Goal: Information Seeking & Learning: Understand process/instructions

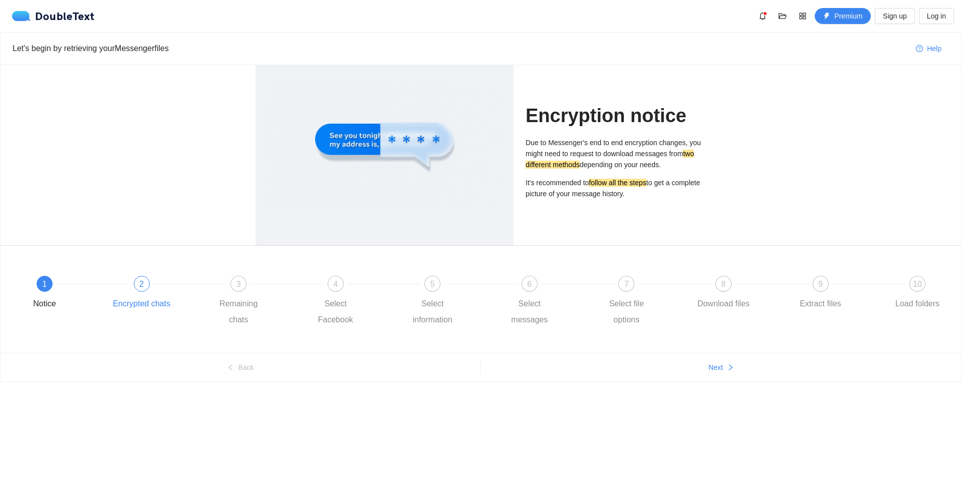
click at [134, 276] on div "2 Encrypted chats" at bounding box center [161, 294] width 97 height 36
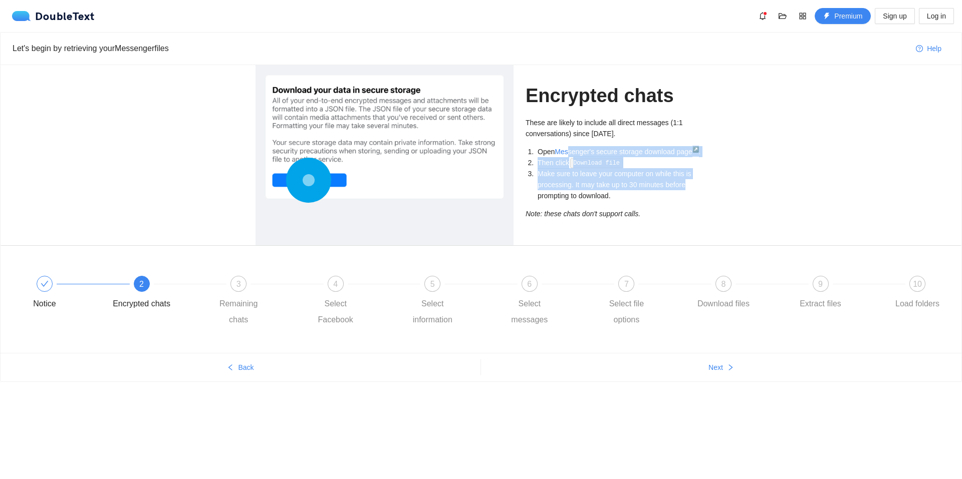
drag, startPoint x: 731, startPoint y: 183, endPoint x: 712, endPoint y: 231, distance: 51.5
click at [489, 151] on div "Encrypted chats These are likely to include all direct messages (1:1 conversati…" at bounding box center [481, 155] width 961 height 180
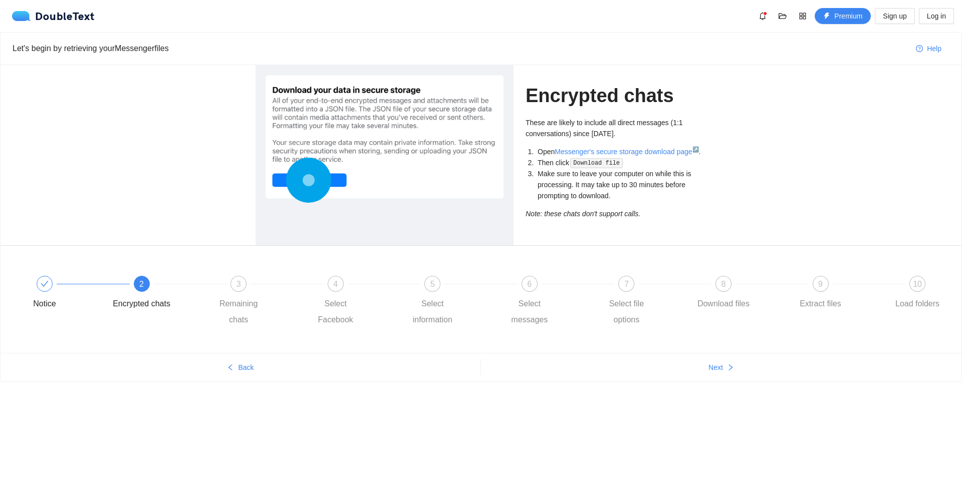
click at [738, 243] on div "Encrypted chats These are likely to include all direct messages (1:1 conversati…" at bounding box center [481, 155] width 961 height 180
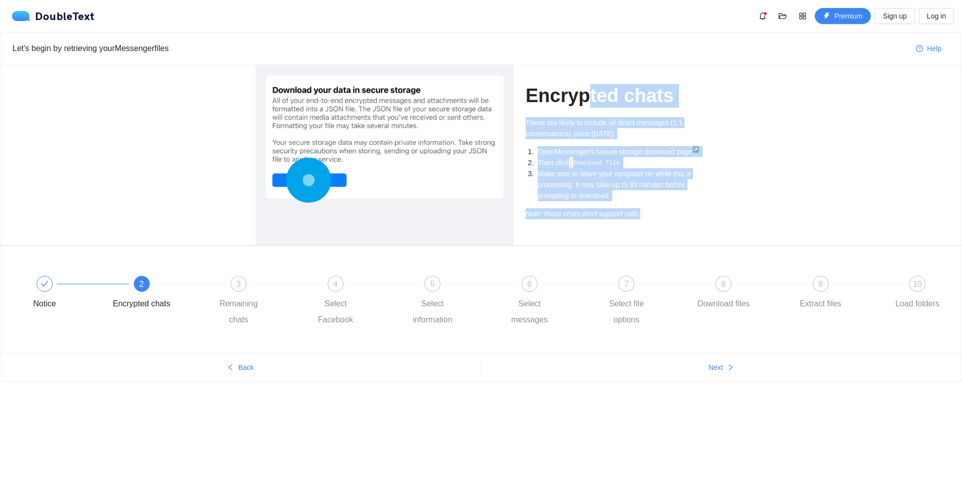
drag, startPoint x: 733, startPoint y: 234, endPoint x: 587, endPoint y: 96, distance: 201.2
click at [585, 92] on div "Encrypted chats These are likely to include all direct messages (1:1 conversati…" at bounding box center [481, 155] width 961 height 180
click at [777, 168] on div "Encrypted chats These are likely to include all direct messages (1:1 conversati…" at bounding box center [481, 155] width 961 height 180
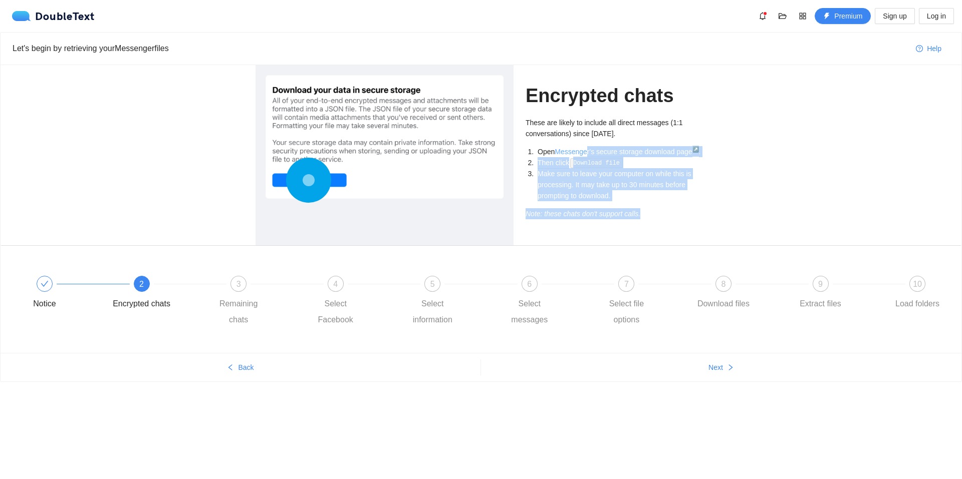
drag, startPoint x: 725, startPoint y: 220, endPoint x: 594, endPoint y: 147, distance: 149.6
click at [587, 143] on div "Encrypted chats These are likely to include all direct messages (1:1 conversati…" at bounding box center [481, 155] width 961 height 180
click at [729, 175] on div "Encrypted chats These are likely to include all direct messages (1:1 conversati…" at bounding box center [481, 155] width 961 height 180
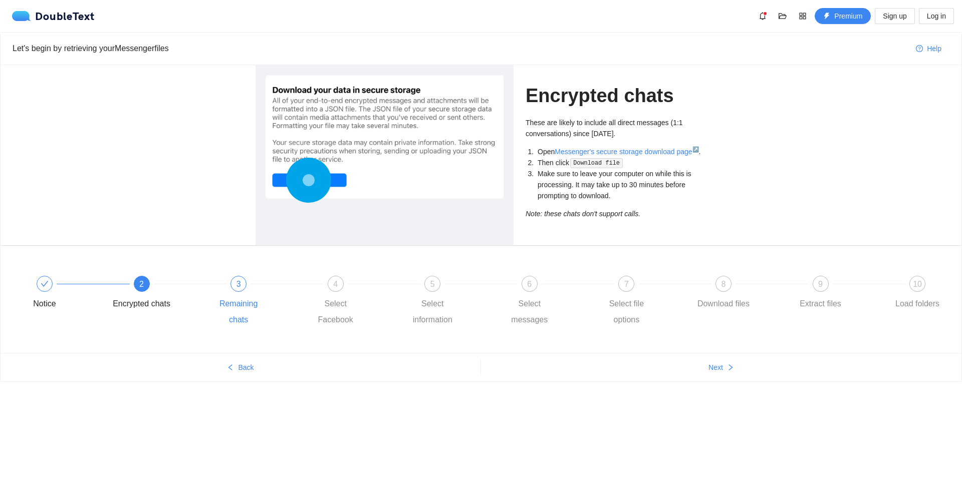
click at [237, 286] on span "3" at bounding box center [238, 284] width 5 height 9
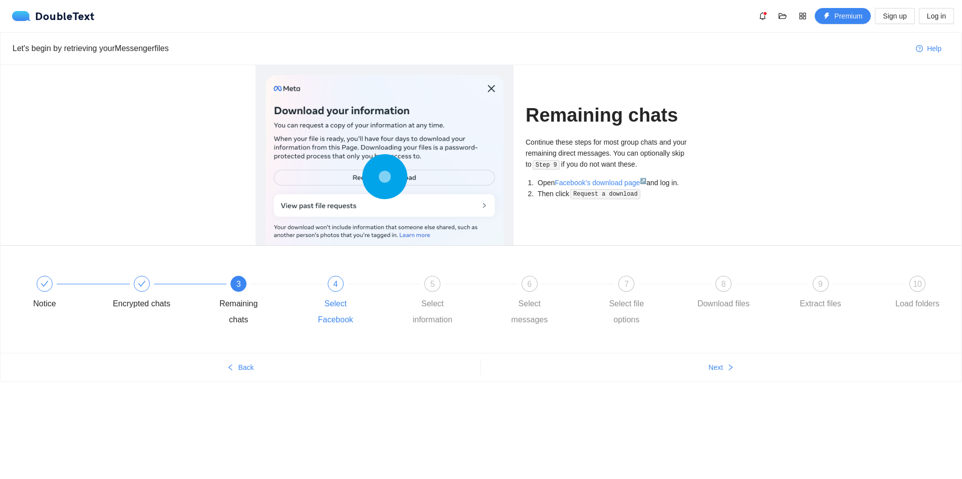
click at [317, 296] on div "Select Facebook" at bounding box center [335, 312] width 58 height 32
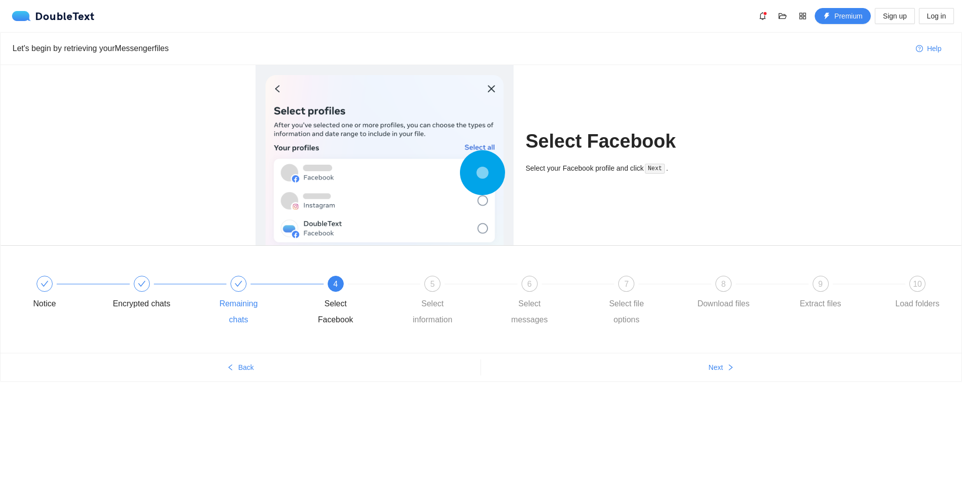
click at [250, 292] on div "Remaining chats" at bounding box center [257, 302] width 97 height 52
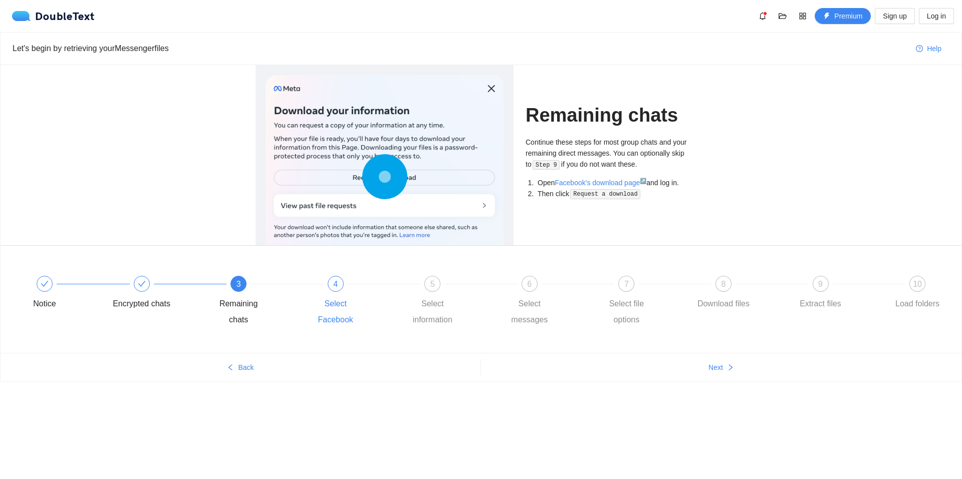
click at [342, 290] on div "4 Select Facebook" at bounding box center [354, 302] width 97 height 52
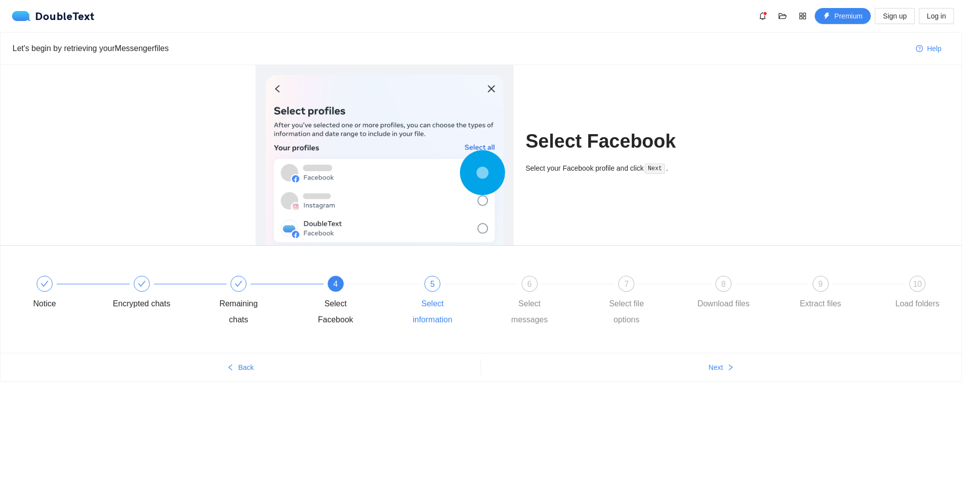
click at [415, 293] on div "5 Select information" at bounding box center [451, 302] width 97 height 52
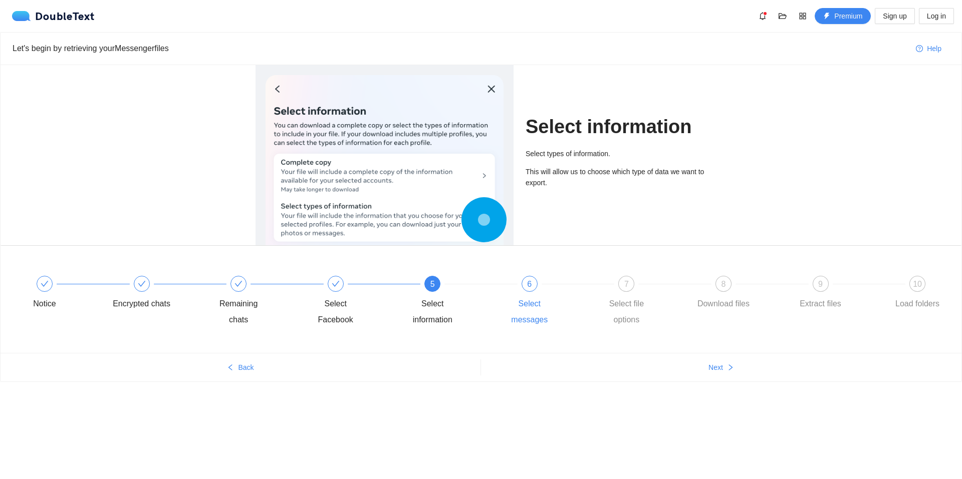
click at [527, 293] on div "6 Select messages" at bounding box center [548, 302] width 97 height 52
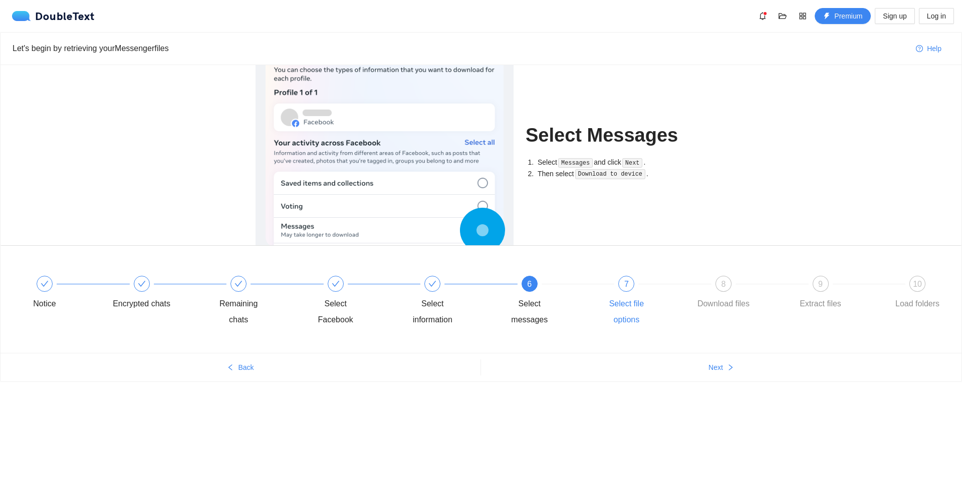
click at [616, 295] on div "7 Select file options" at bounding box center [645, 302] width 97 height 52
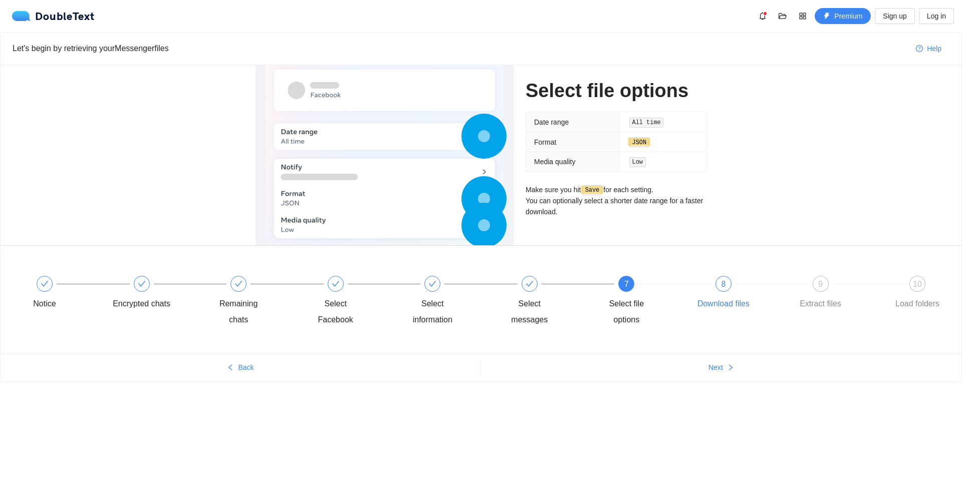
click at [728, 294] on div "8 Download files" at bounding box center [742, 294] width 97 height 36
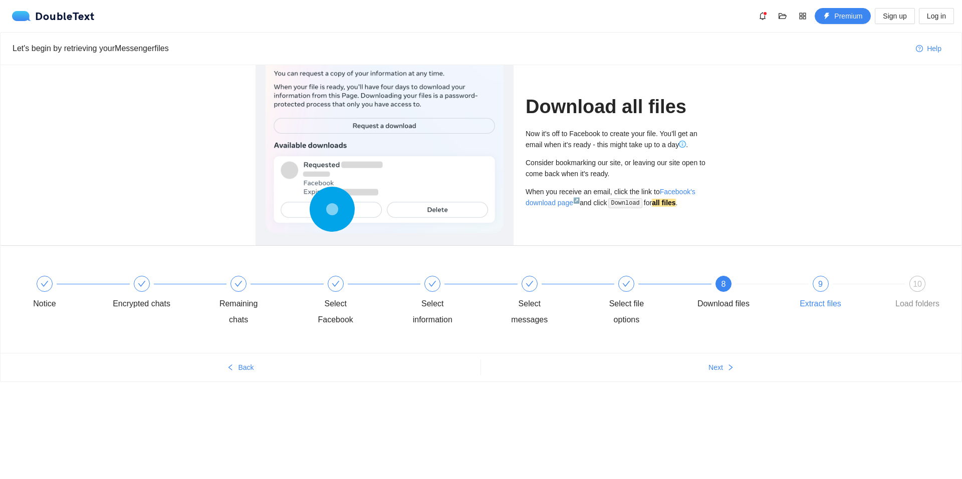
click at [823, 292] on div "9 Extract files" at bounding box center [839, 294] width 97 height 36
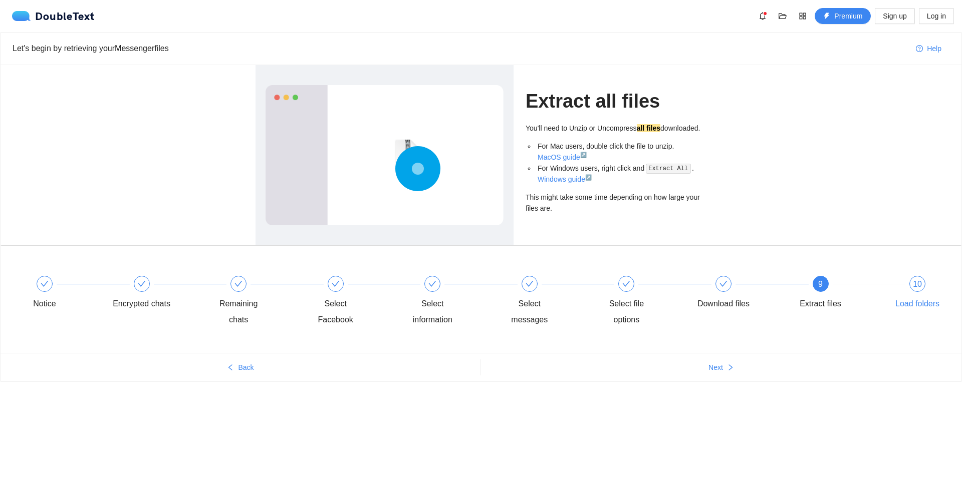
click at [912, 291] on div "10 Load folders" at bounding box center [917, 294] width 58 height 36
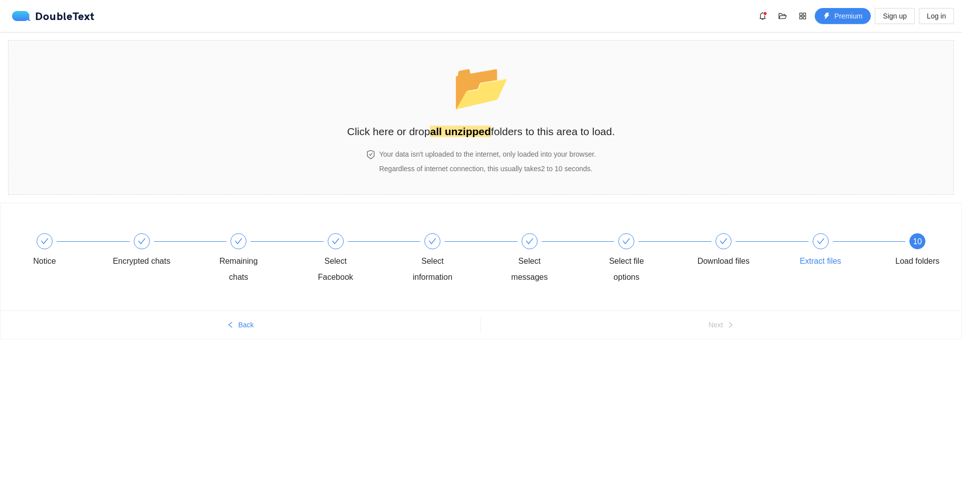
click at [840, 243] on div at bounding box center [868, 241] width 97 height 4
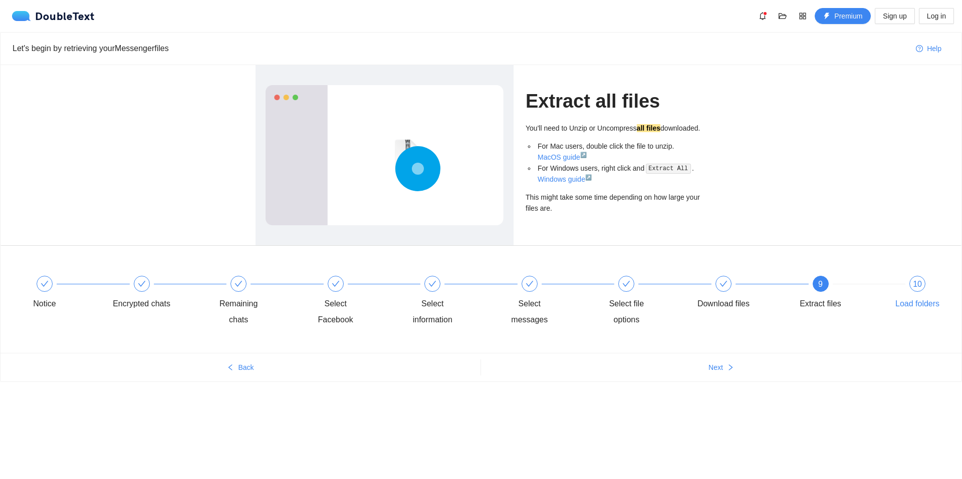
click at [906, 297] on div "Load folders" at bounding box center [917, 304] width 44 height 16
